Goal: Check status: Check status

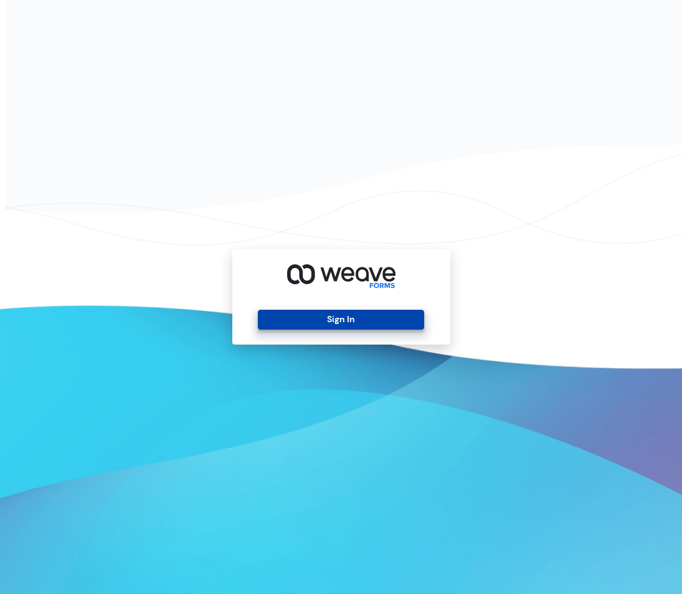
click at [339, 318] on button "Sign In" at bounding box center [341, 320] width 166 height 20
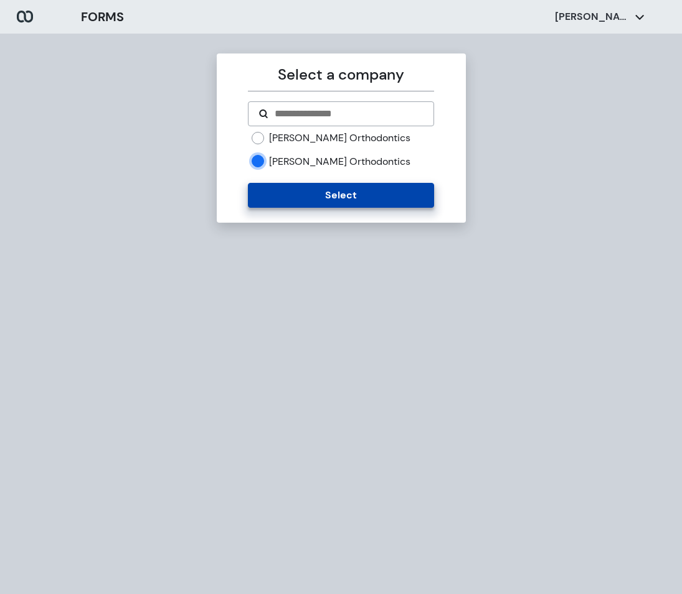
click at [350, 192] on button "Select" at bounding box center [341, 195] width 186 height 25
